Goal: Communication & Community: Answer question/provide support

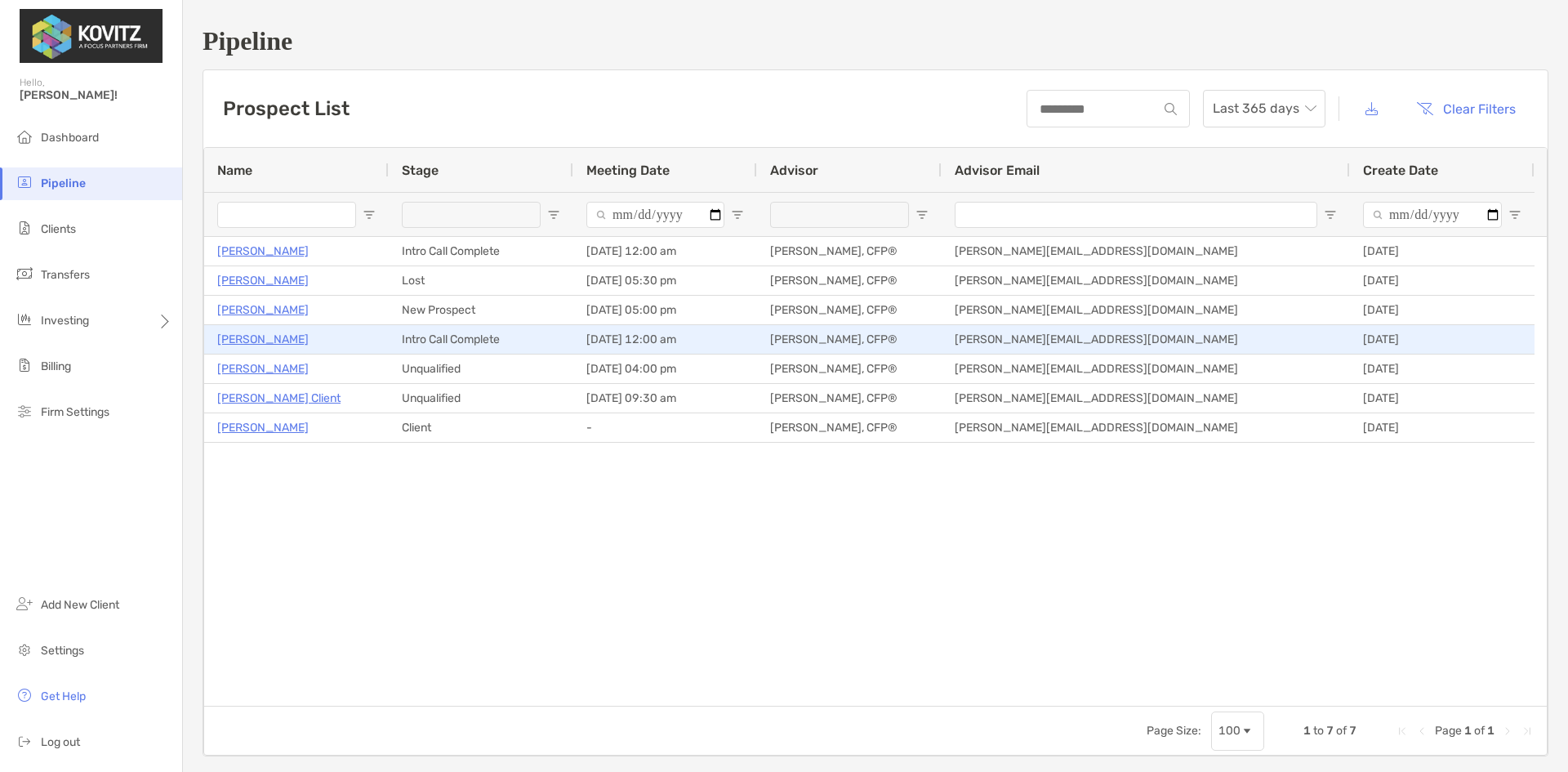
click at [262, 339] on p "[PERSON_NAME]" at bounding box center [262, 339] width 91 height 21
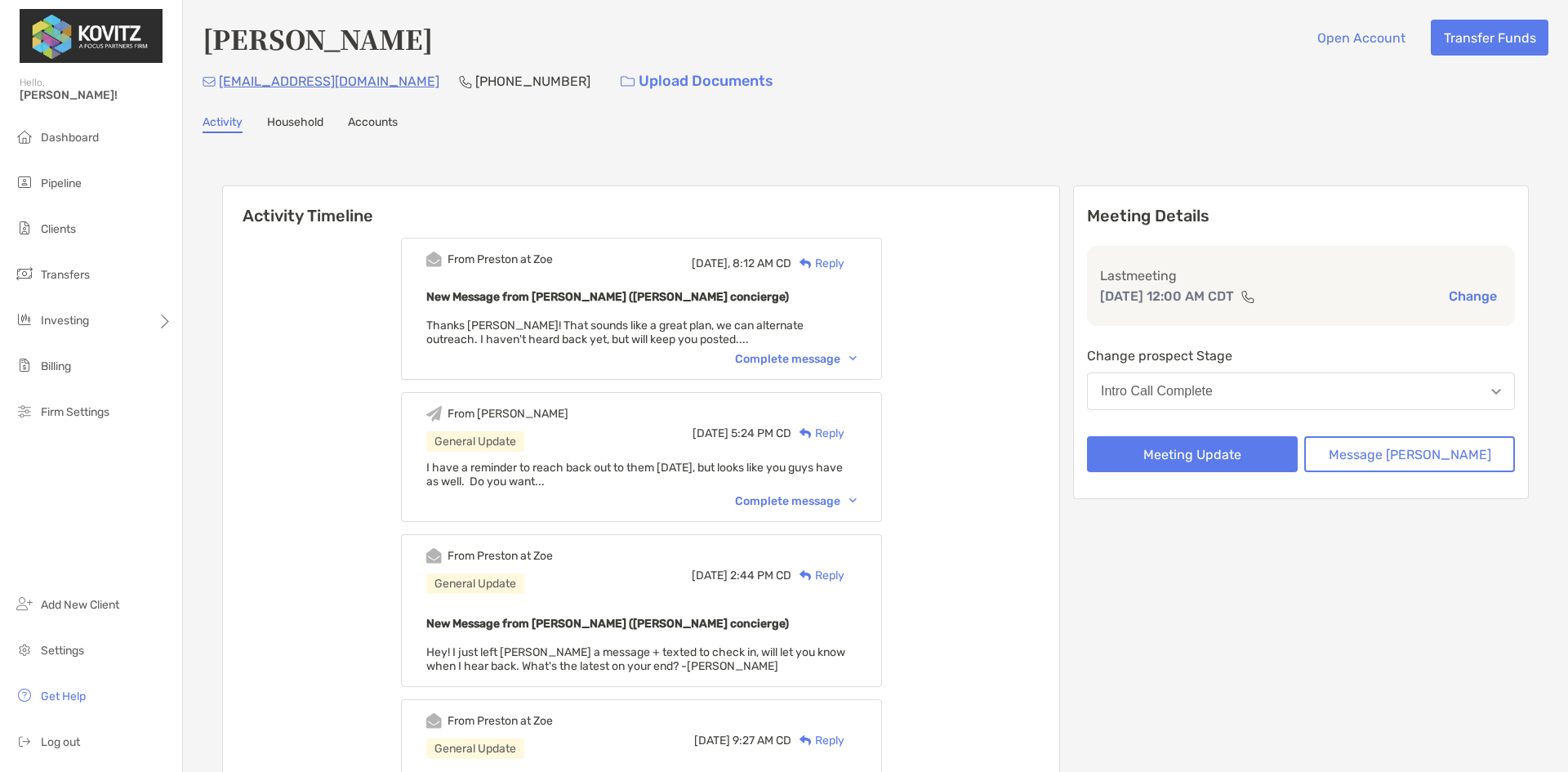
click at [848, 359] on div "Complete message" at bounding box center [795, 359] width 121 height 14
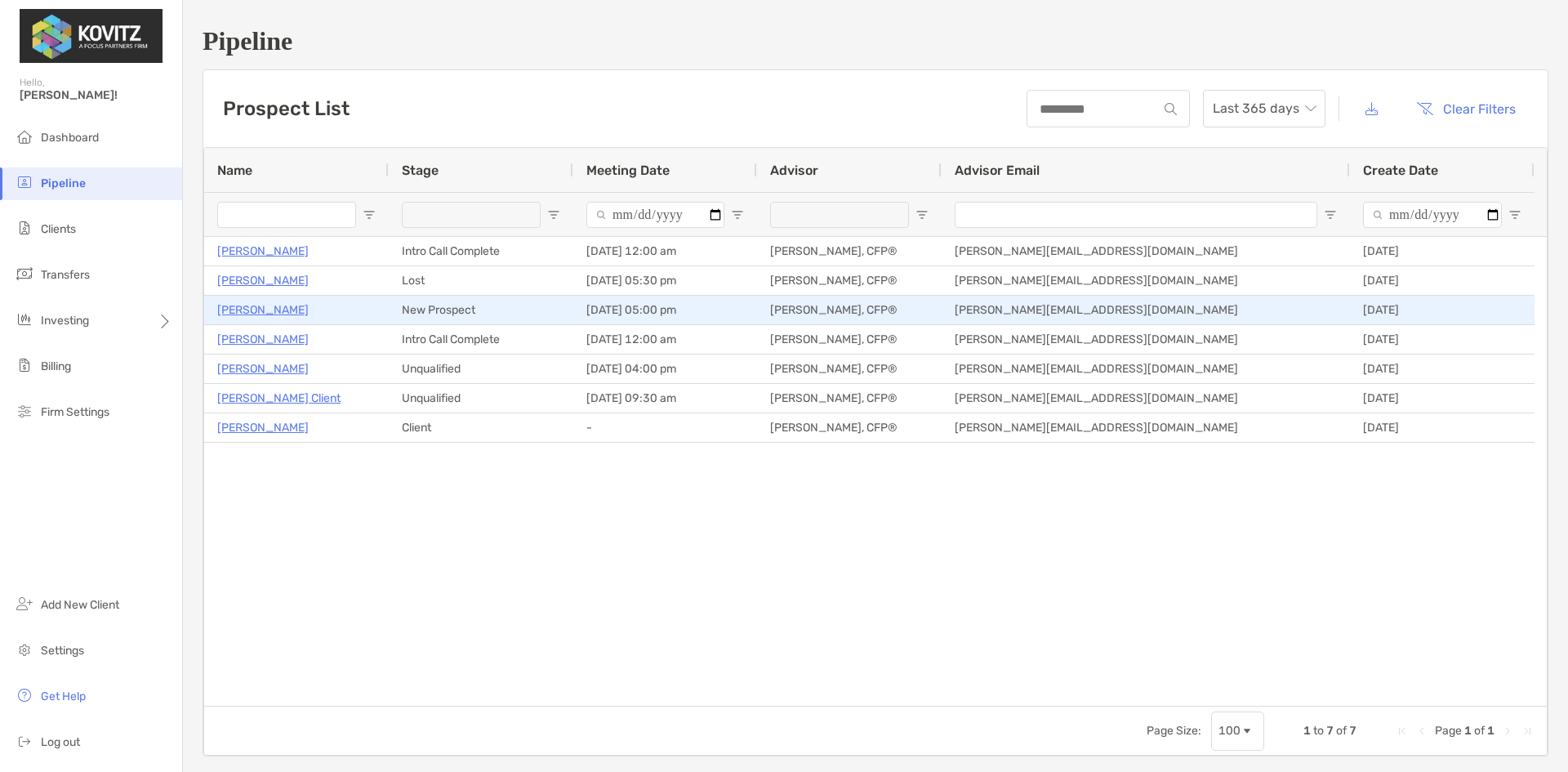
click at [254, 305] on p "[PERSON_NAME]" at bounding box center [262, 309] width 91 height 21
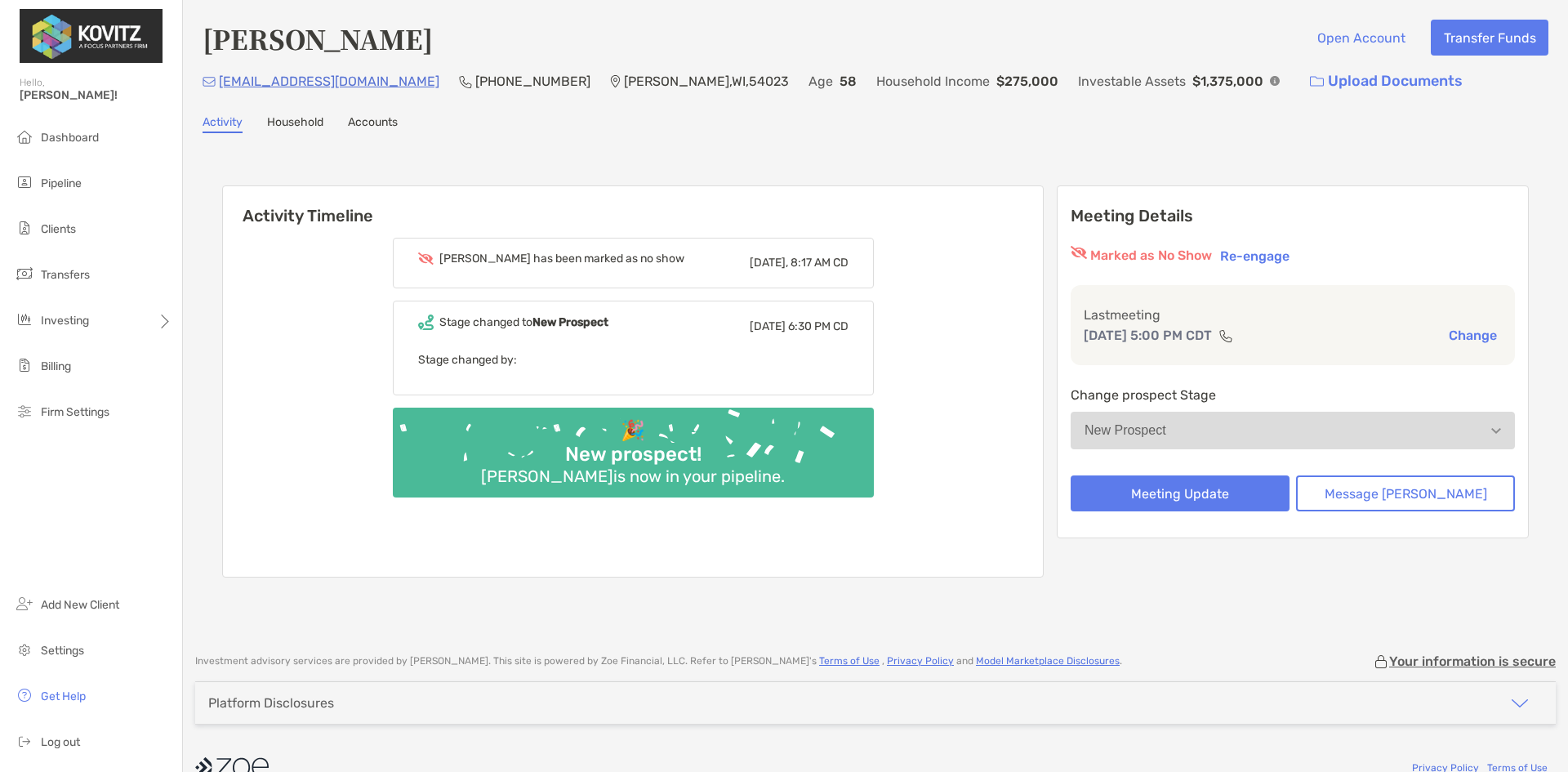
click at [296, 133] on div "Jeff Demuth Open Account Transfer Funds broncodriver2@hotmail.com (507) 401-641…" at bounding box center [875, 318] width 1385 height 638
